Goal: Find specific page/section: Find specific page/section

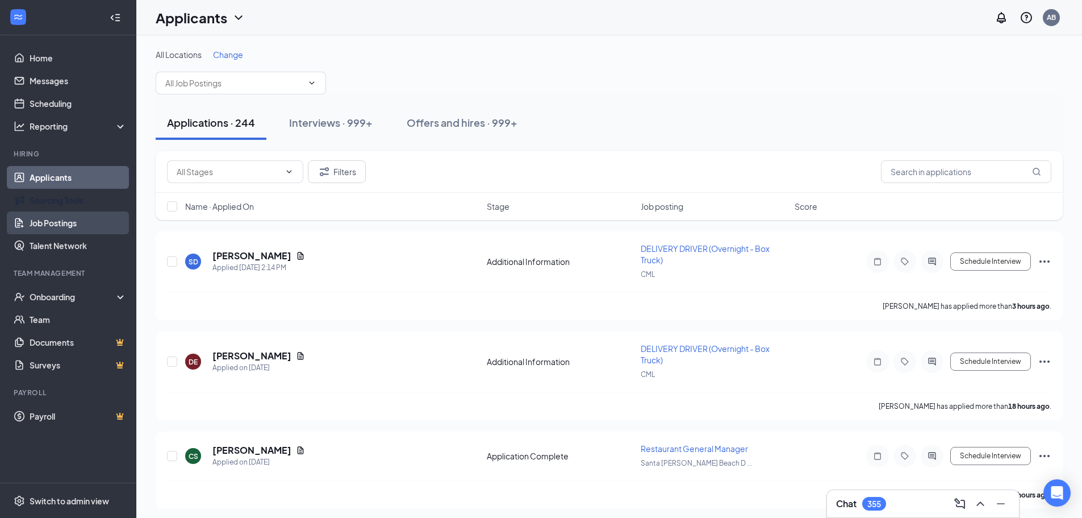
click at [51, 225] on link "Job Postings" at bounding box center [78, 222] width 97 height 23
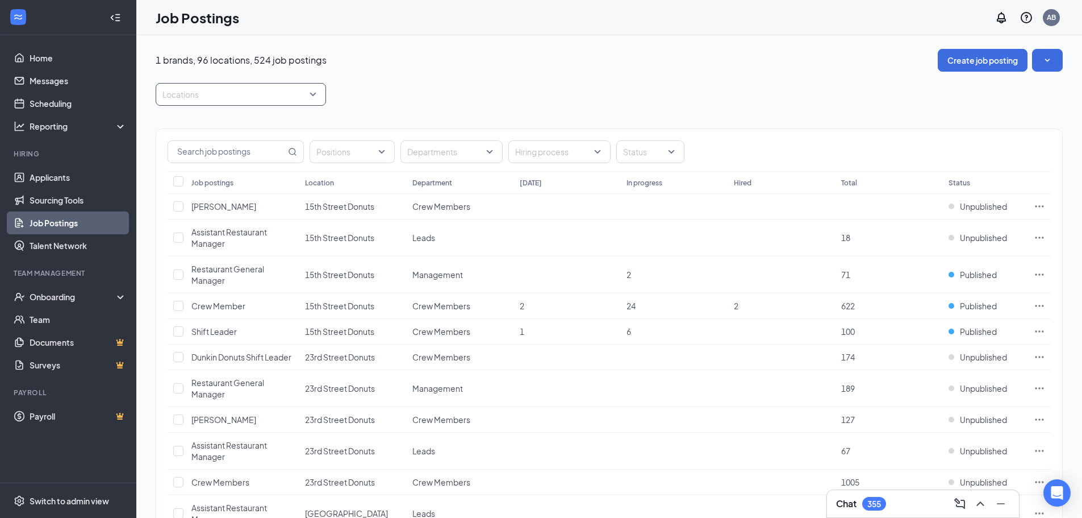
click at [217, 97] on div at bounding box center [235, 94] width 153 height 18
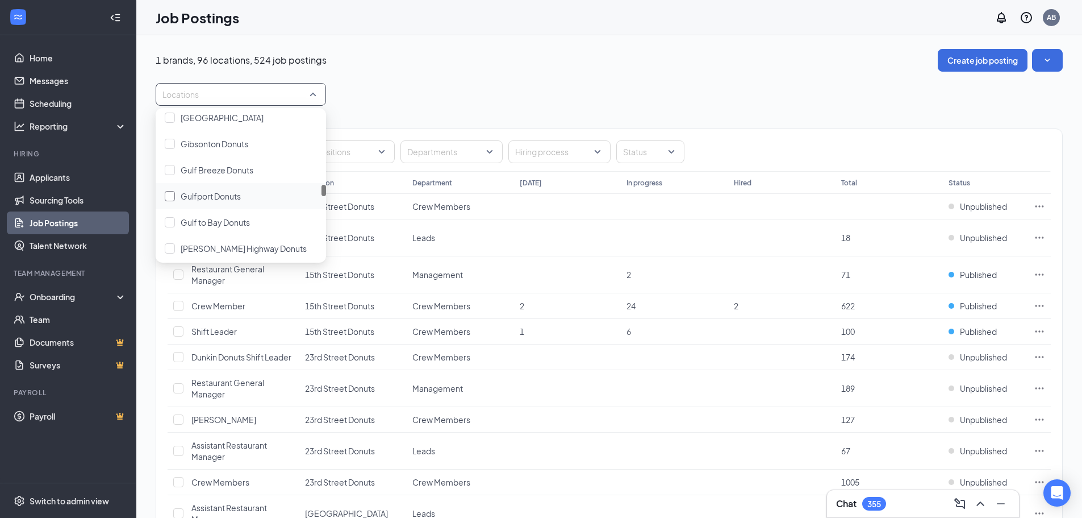
click at [218, 198] on span "Gulfport Donuts" at bounding box center [211, 196] width 60 height 10
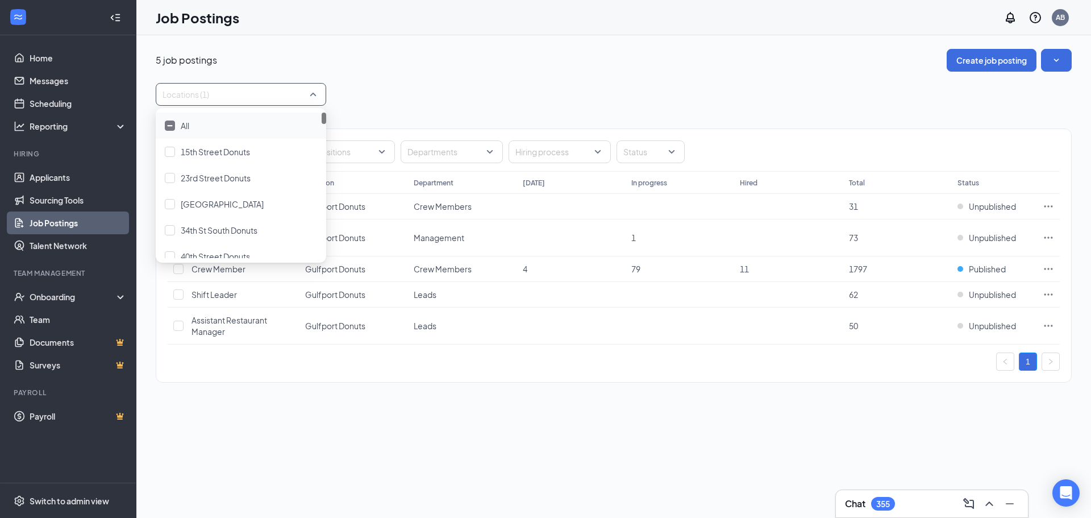
click at [344, 97] on div "Locations (1)" at bounding box center [614, 94] width 916 height 23
click at [224, 90] on div at bounding box center [235, 94] width 153 height 18
click at [166, 127] on div at bounding box center [170, 125] width 10 height 10
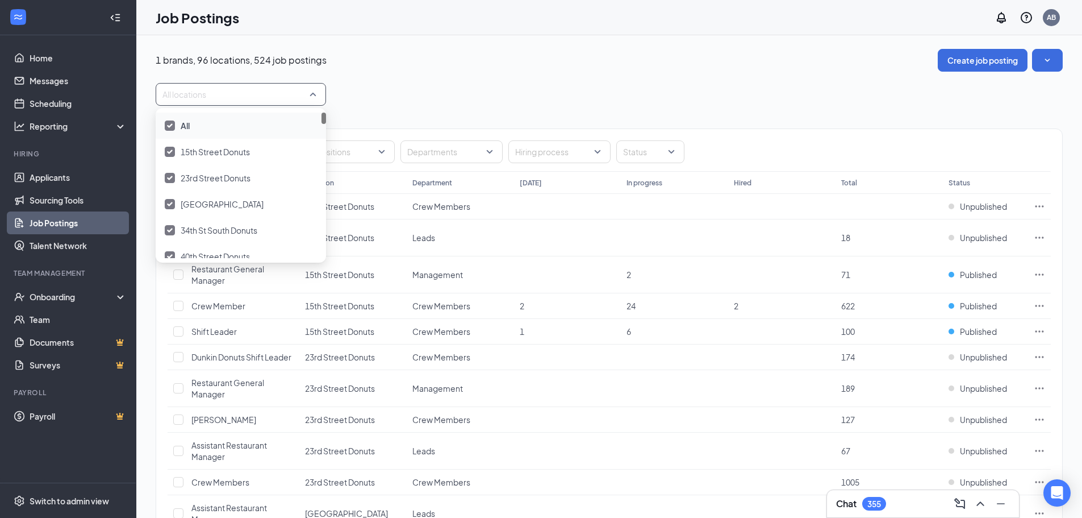
click at [166, 127] on div at bounding box center [170, 125] width 10 height 10
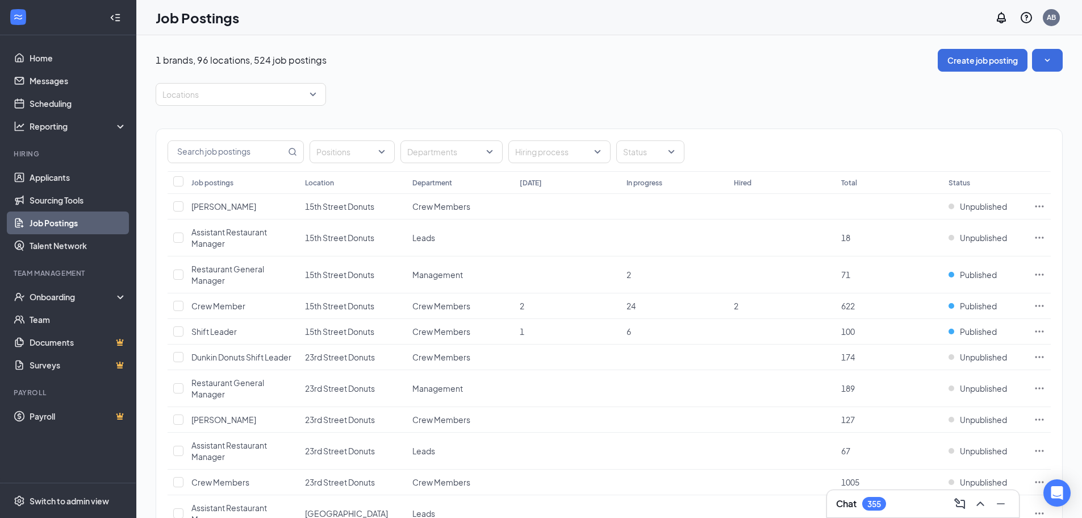
click at [554, 152] on div at bounding box center [553, 152] width 85 height 18
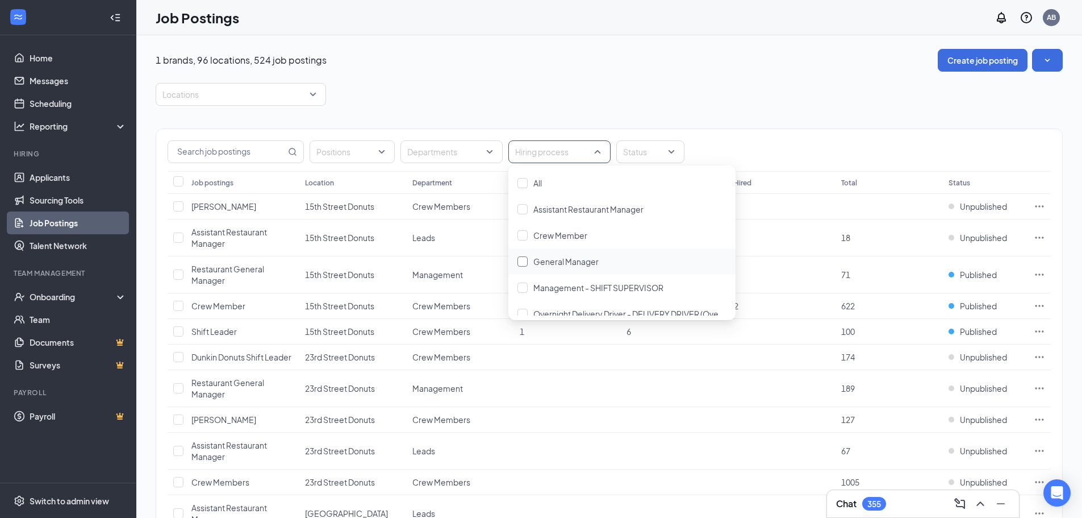
click at [553, 264] on span "General Manager" at bounding box center [566, 261] width 65 height 10
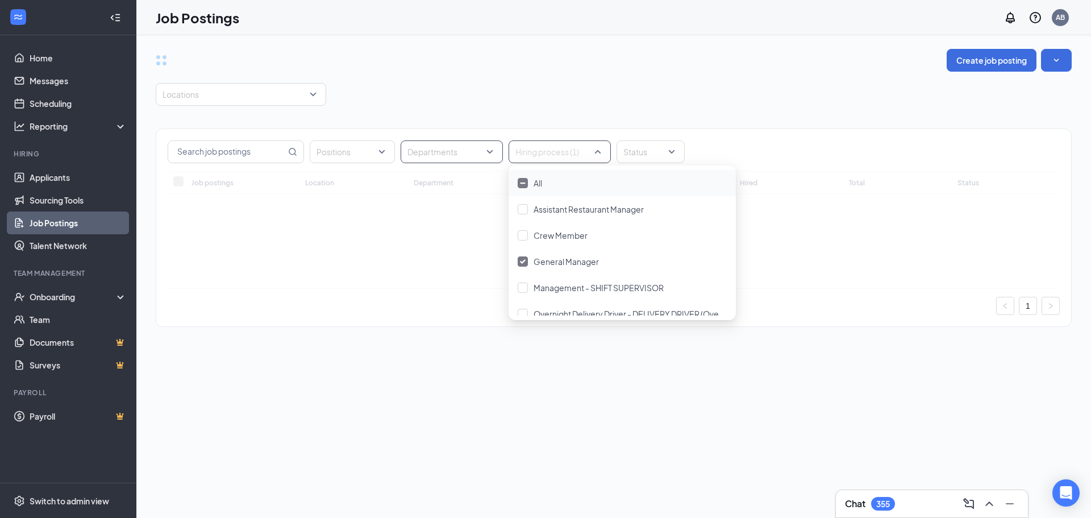
click at [474, 146] on div at bounding box center [445, 152] width 85 height 18
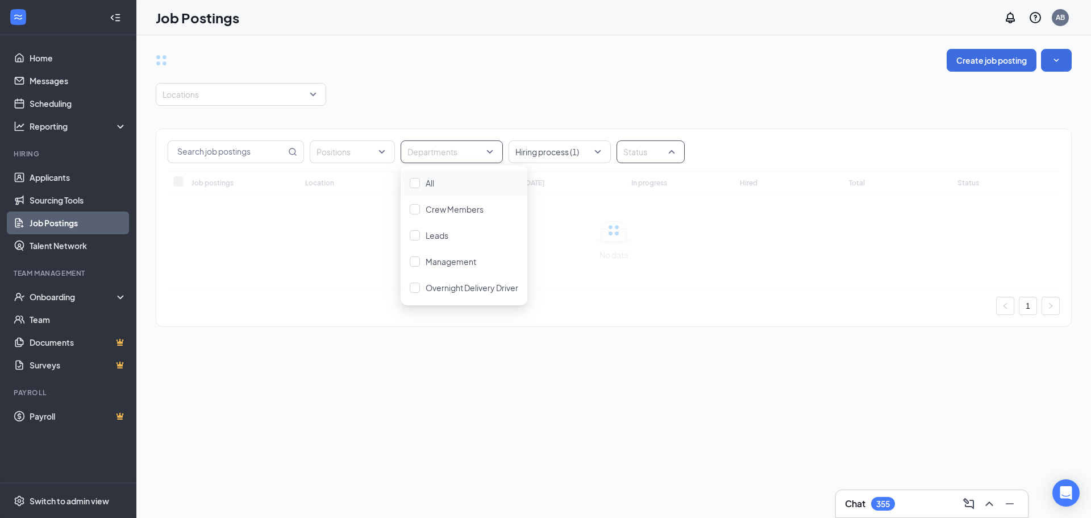
click at [627, 144] on div at bounding box center [644, 152] width 51 height 18
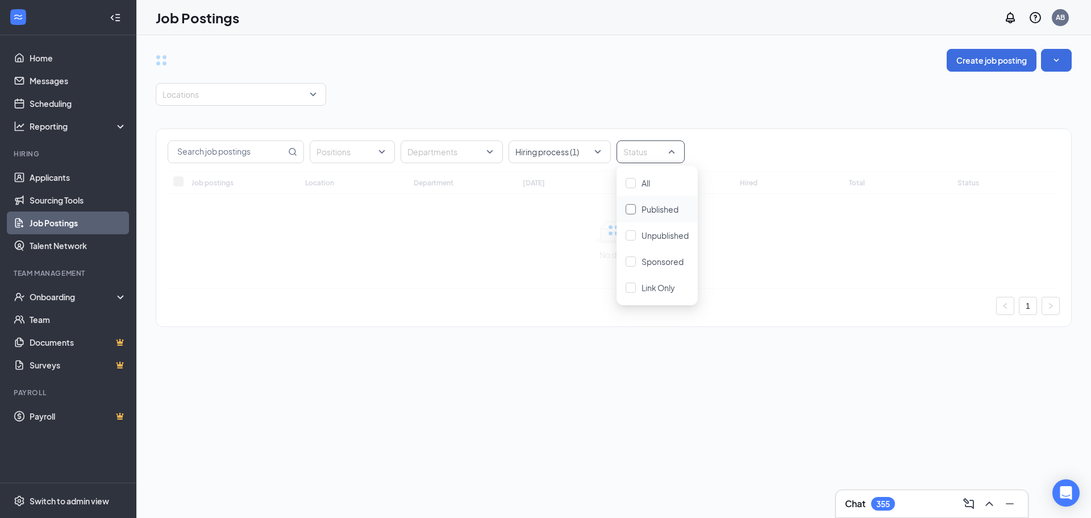
click at [645, 214] on div "Published" at bounding box center [660, 209] width 37 height 13
click at [569, 113] on div "Positions Departments Hiring process (1) Status (1) Job postings Location Depar…" at bounding box center [614, 222] width 916 height 232
